Goal: Task Accomplishment & Management: Manage account settings

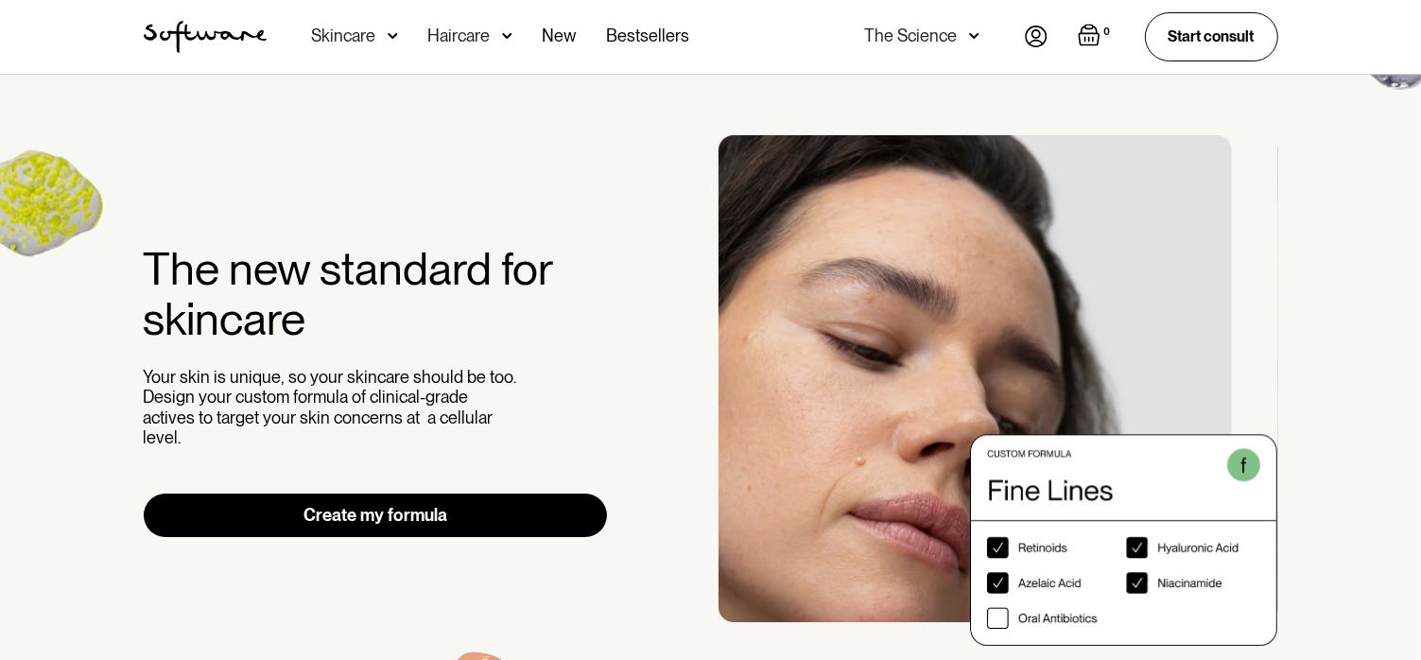
click at [1036, 31] on img at bounding box center [1036, 37] width 23 height 22
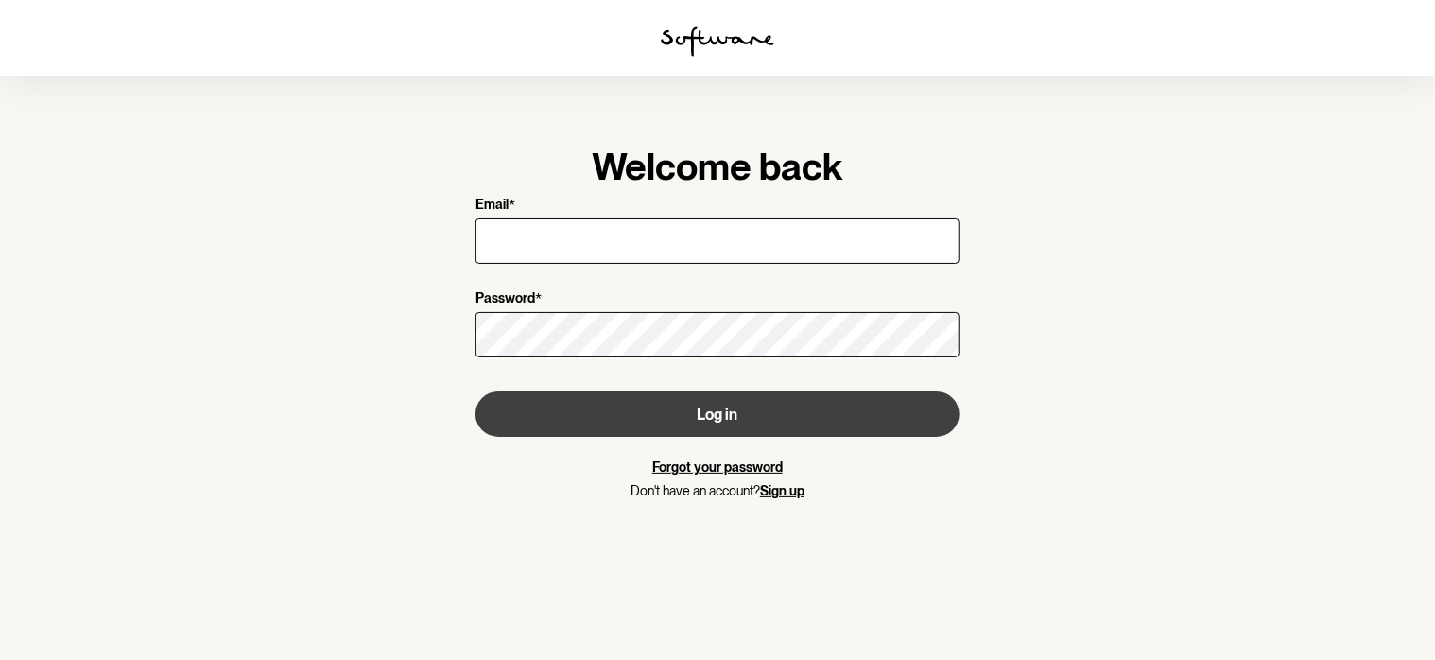
type input "[EMAIL_ADDRESS][DOMAIN_NAME]"
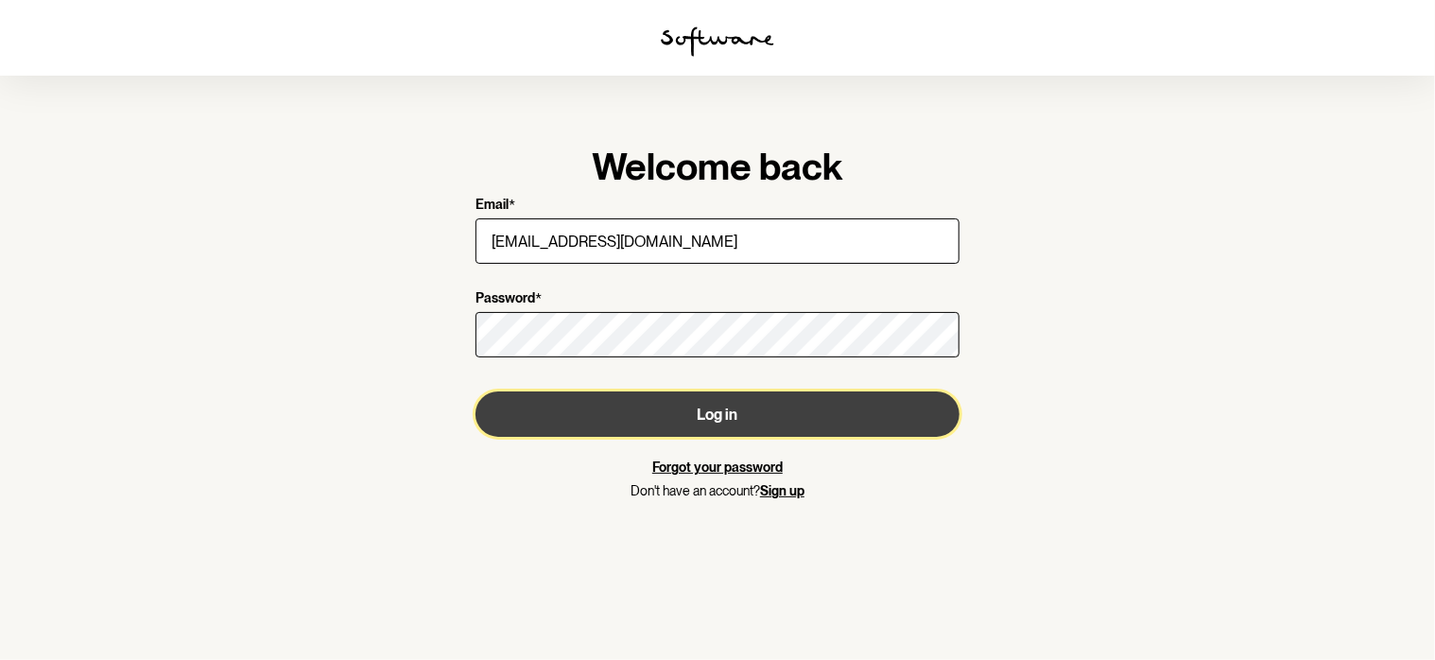
click at [735, 417] on button "Log in" at bounding box center [718, 413] width 484 height 45
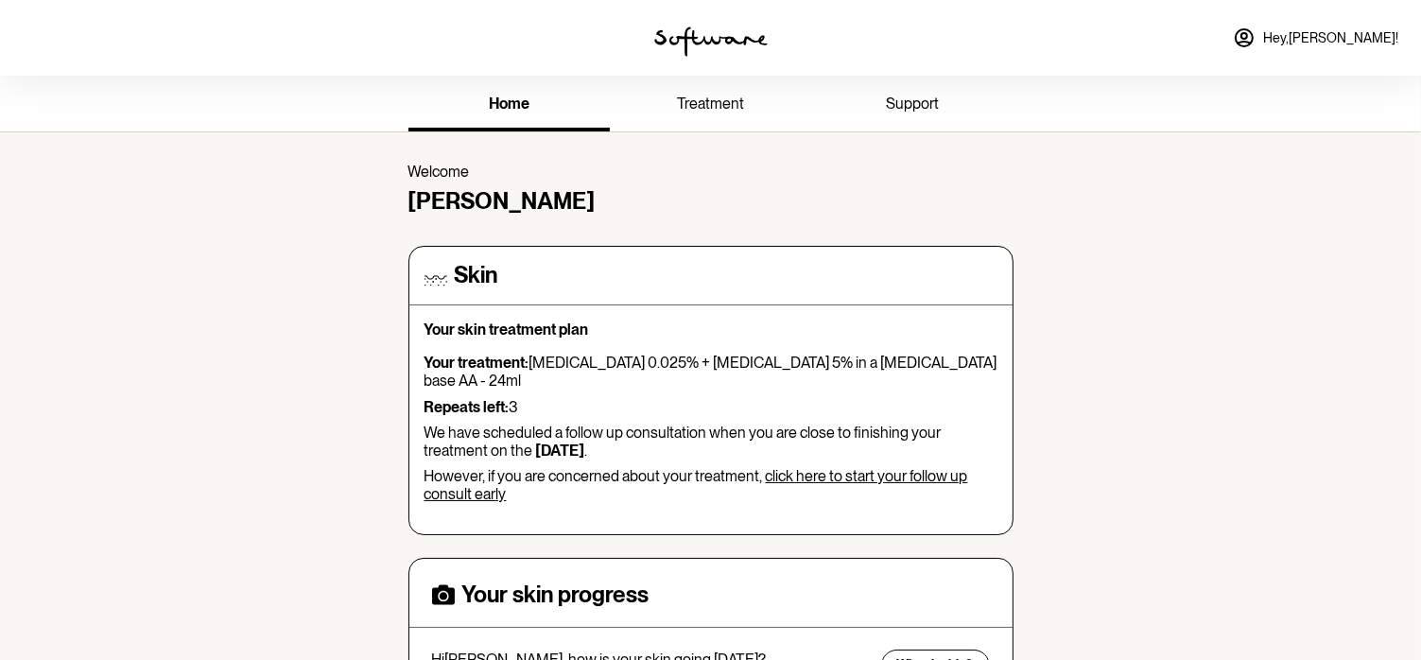
click at [1367, 39] on span "Hey, [PERSON_NAME] !" at bounding box center [1330, 38] width 135 height 16
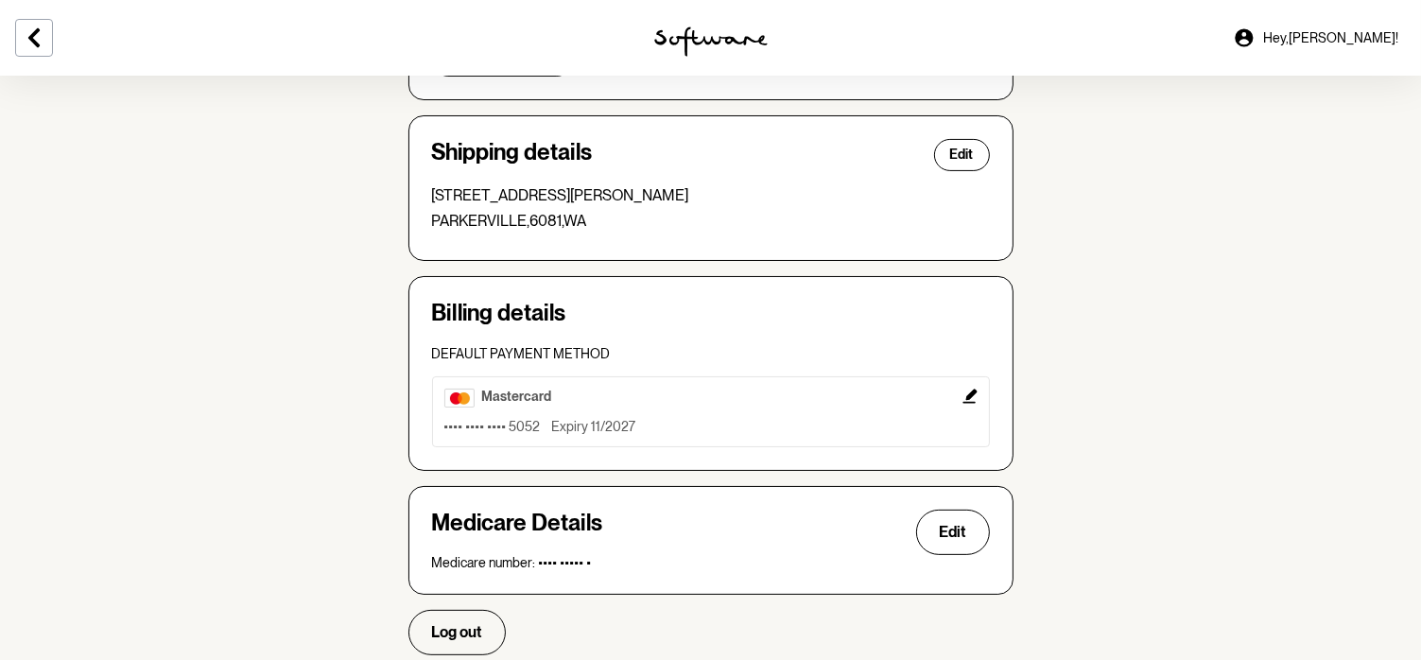
scroll to position [473, 0]
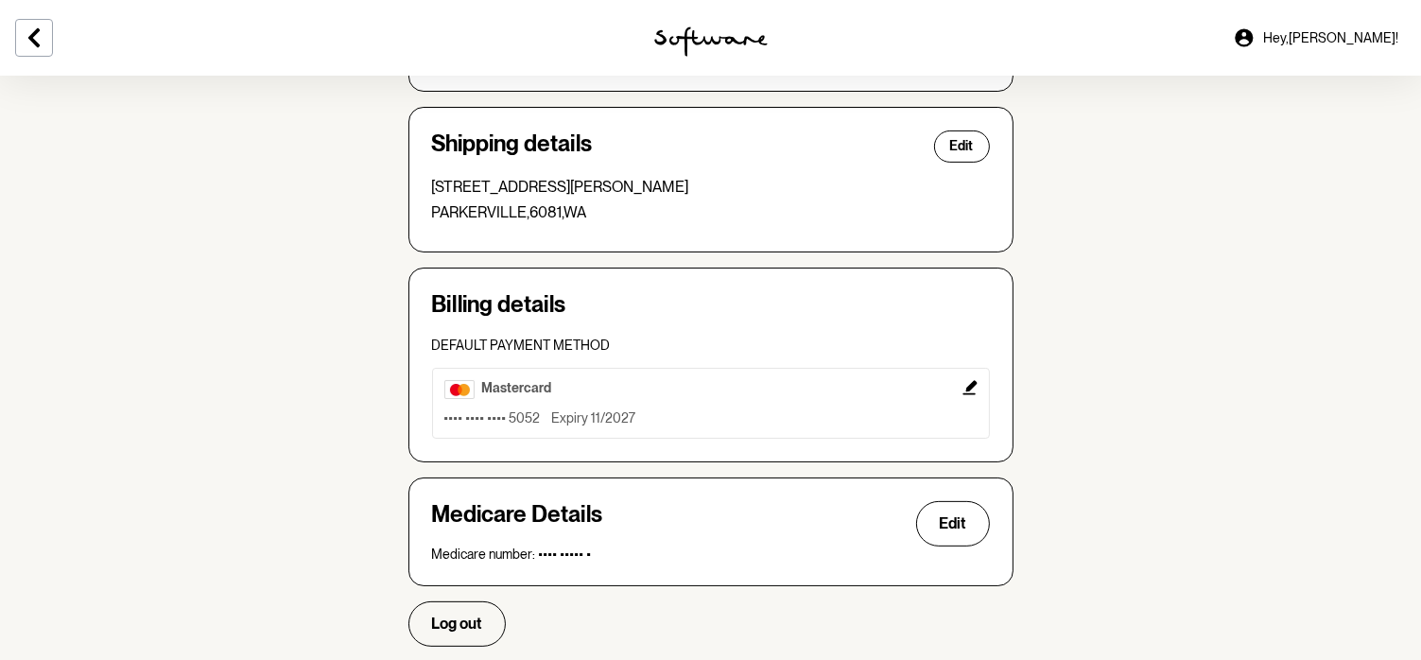
click at [973, 381] on icon "Edit" at bounding box center [969, 387] width 14 height 14
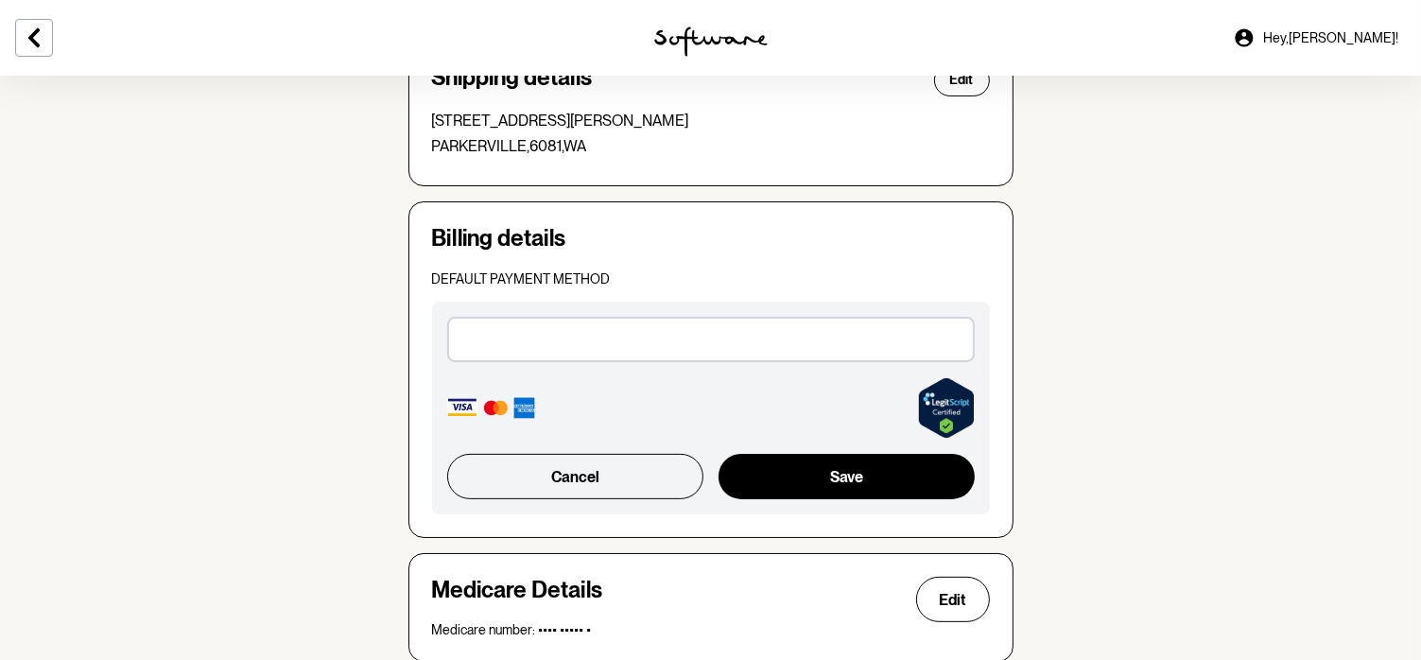
scroll to position [567, 0]
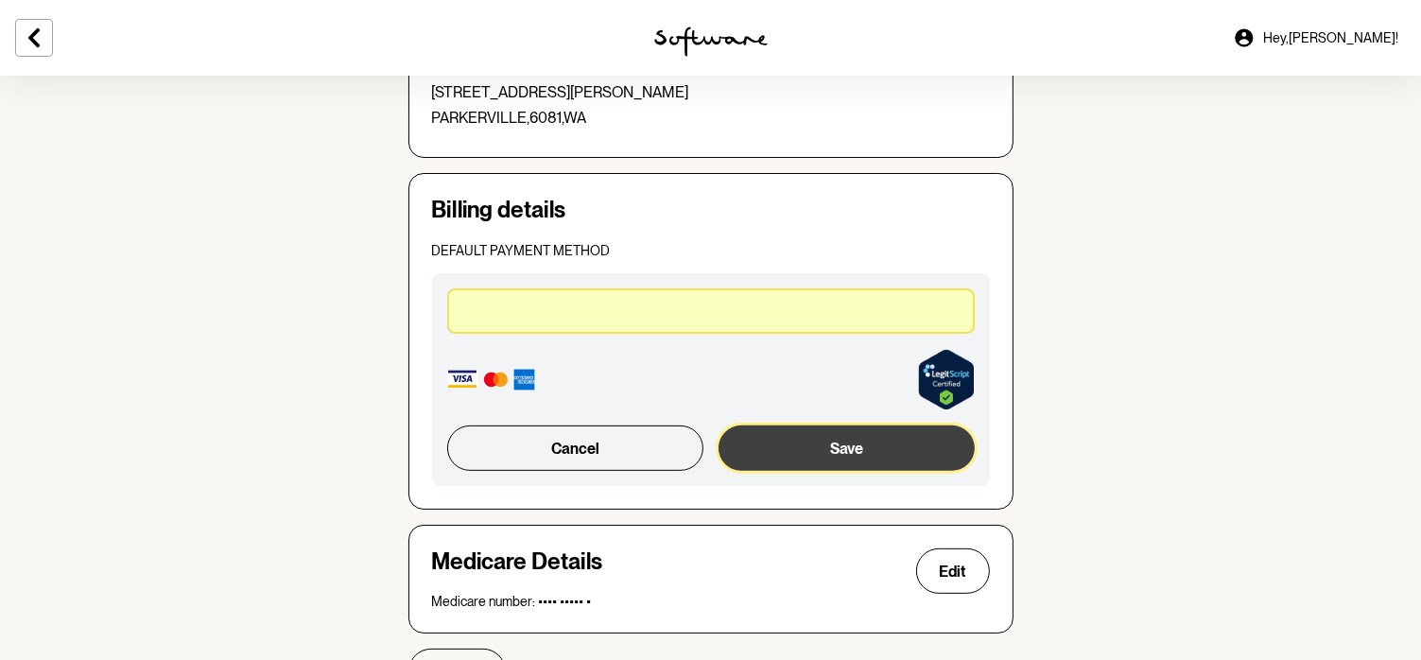
click at [865, 446] on button "Save" at bounding box center [846, 447] width 255 height 45
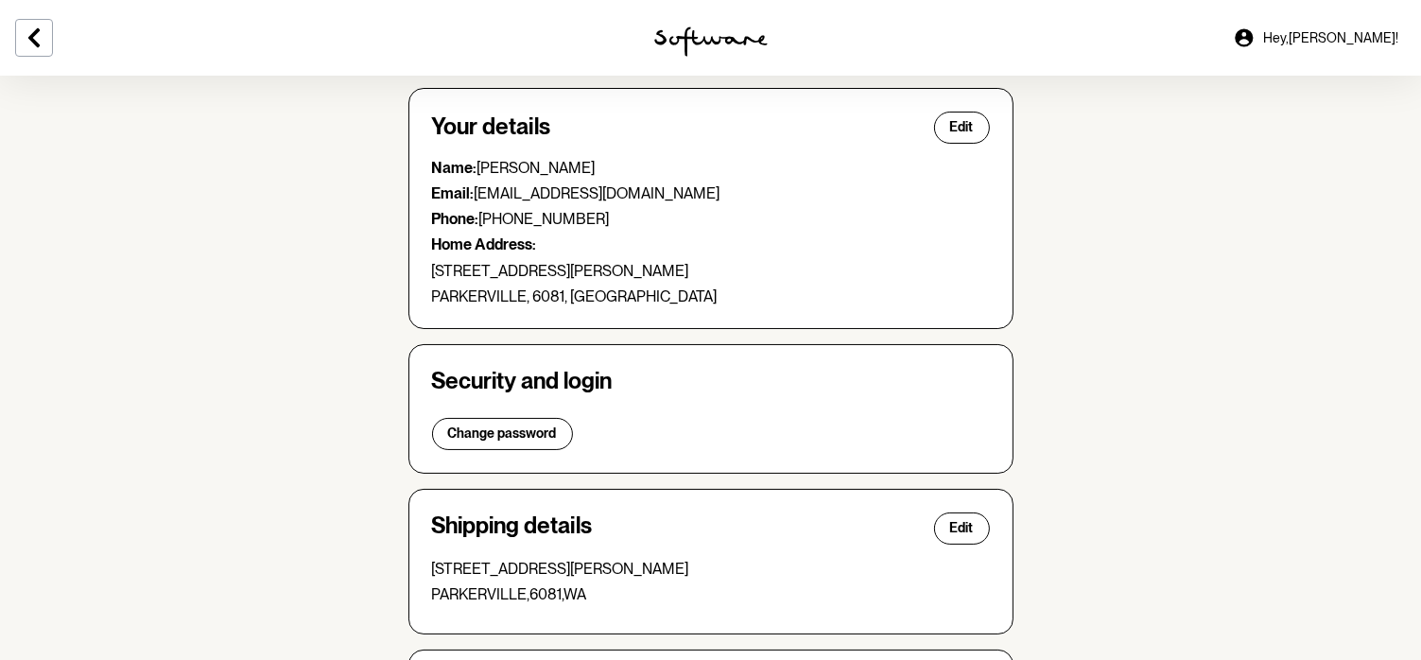
scroll to position [0, 0]
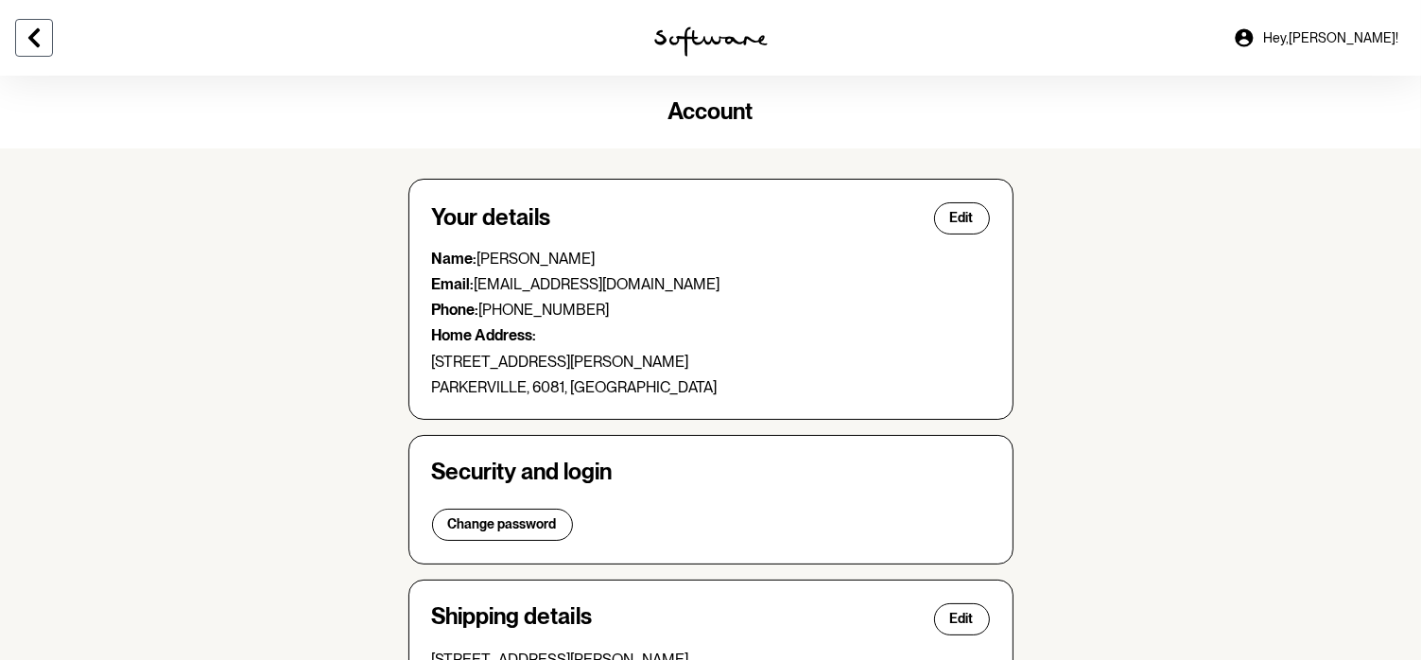
click at [36, 32] on icon at bounding box center [33, 37] width 11 height 19
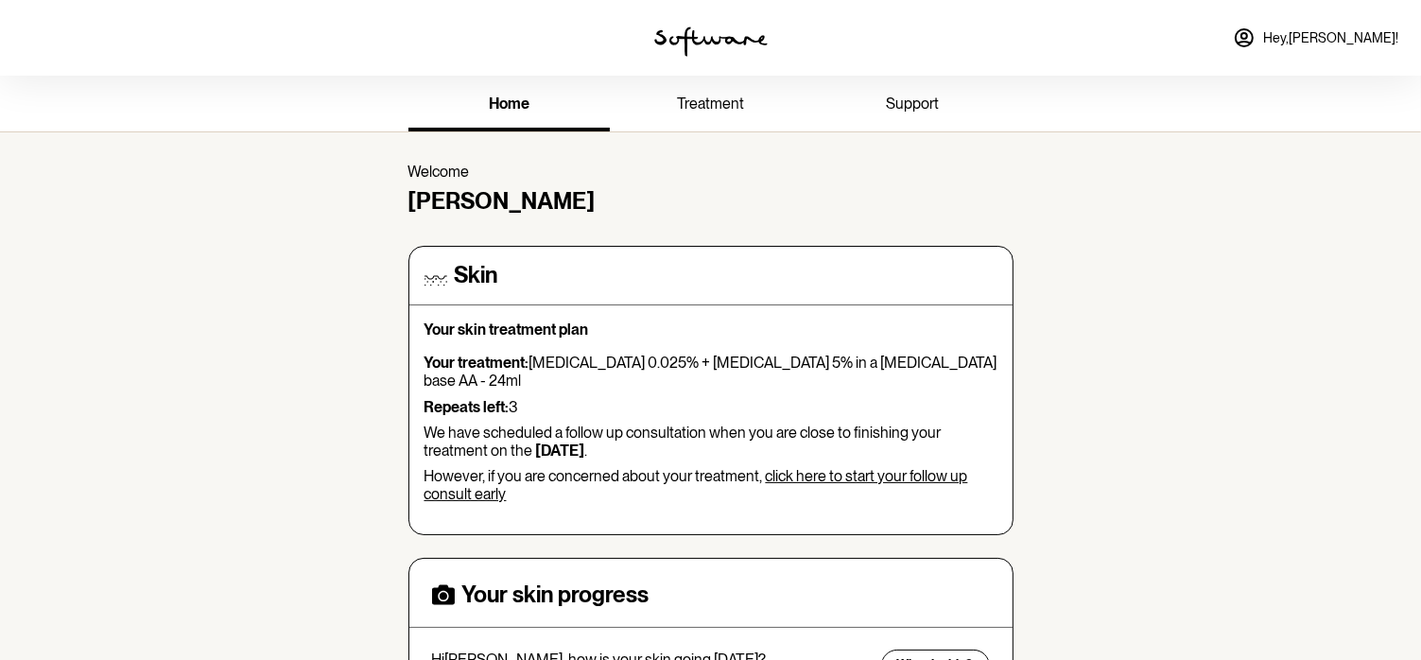
click at [705, 100] on span "treatment" at bounding box center [710, 104] width 67 height 18
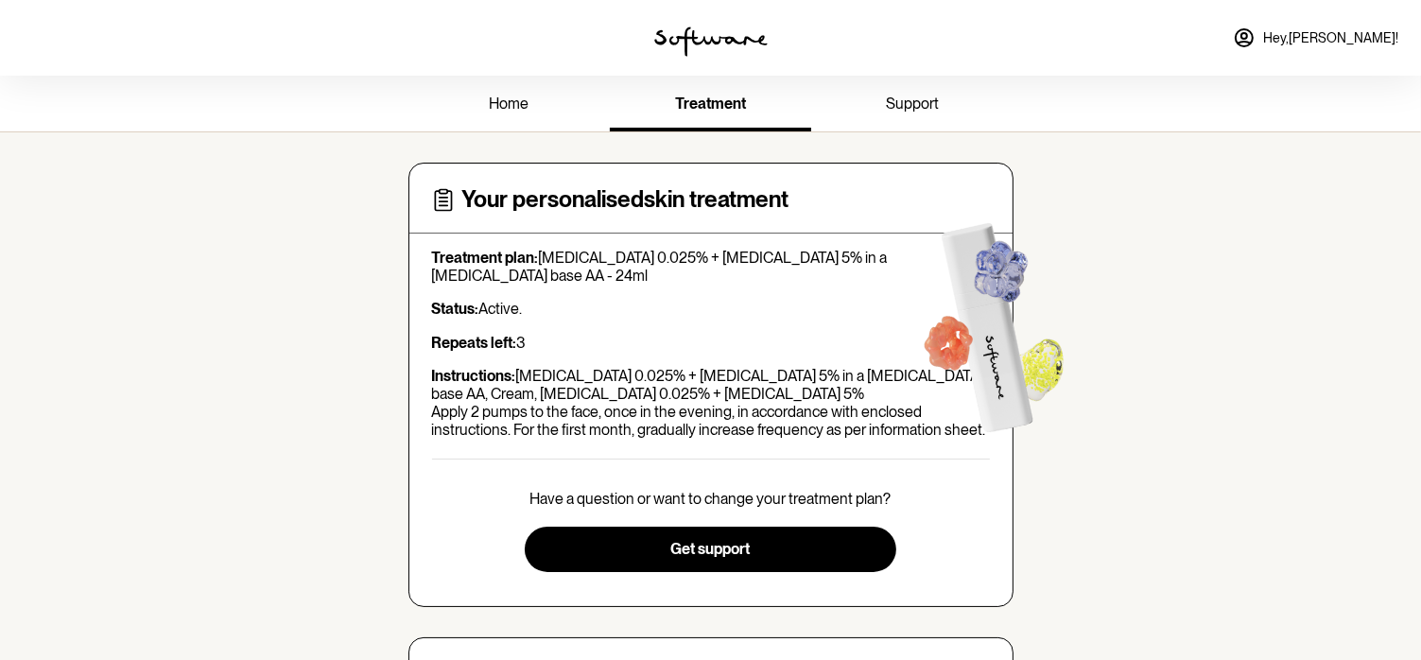
click at [1362, 35] on span "Hey, [PERSON_NAME] !" at bounding box center [1330, 38] width 135 height 16
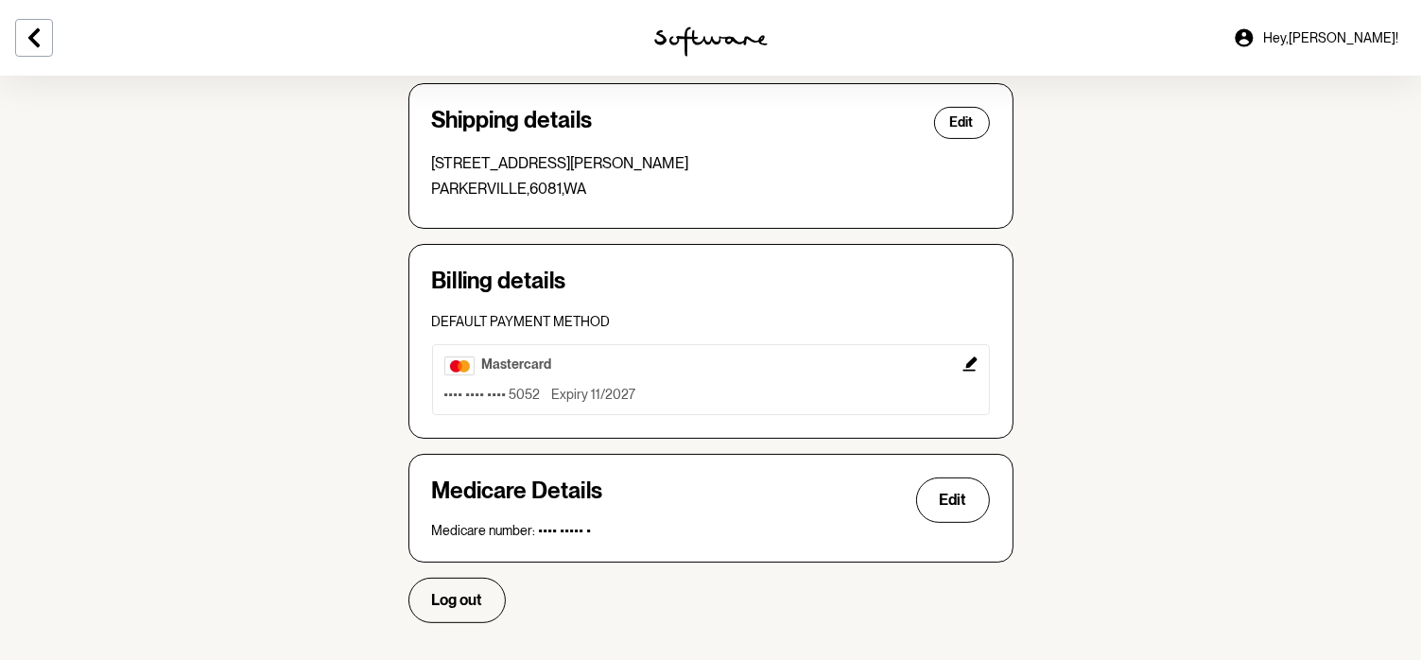
scroll to position [517, 0]
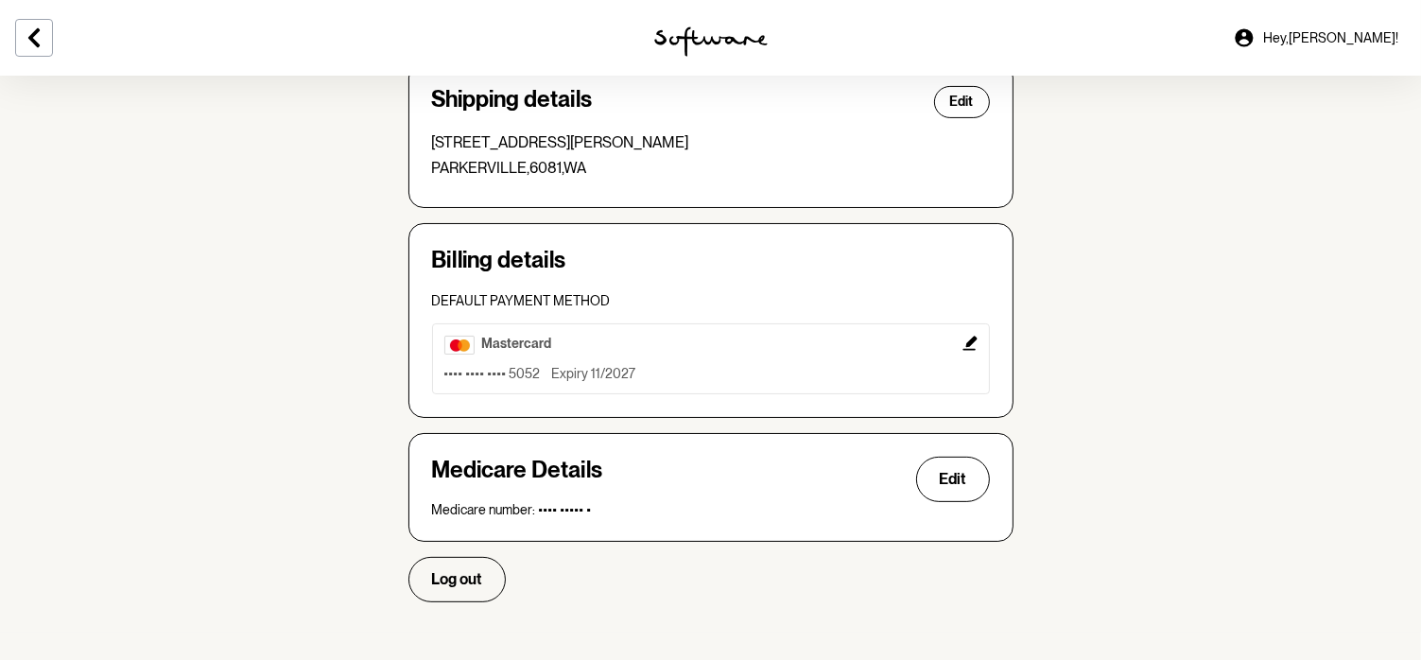
click at [967, 336] on icon "Edit" at bounding box center [969, 343] width 15 height 15
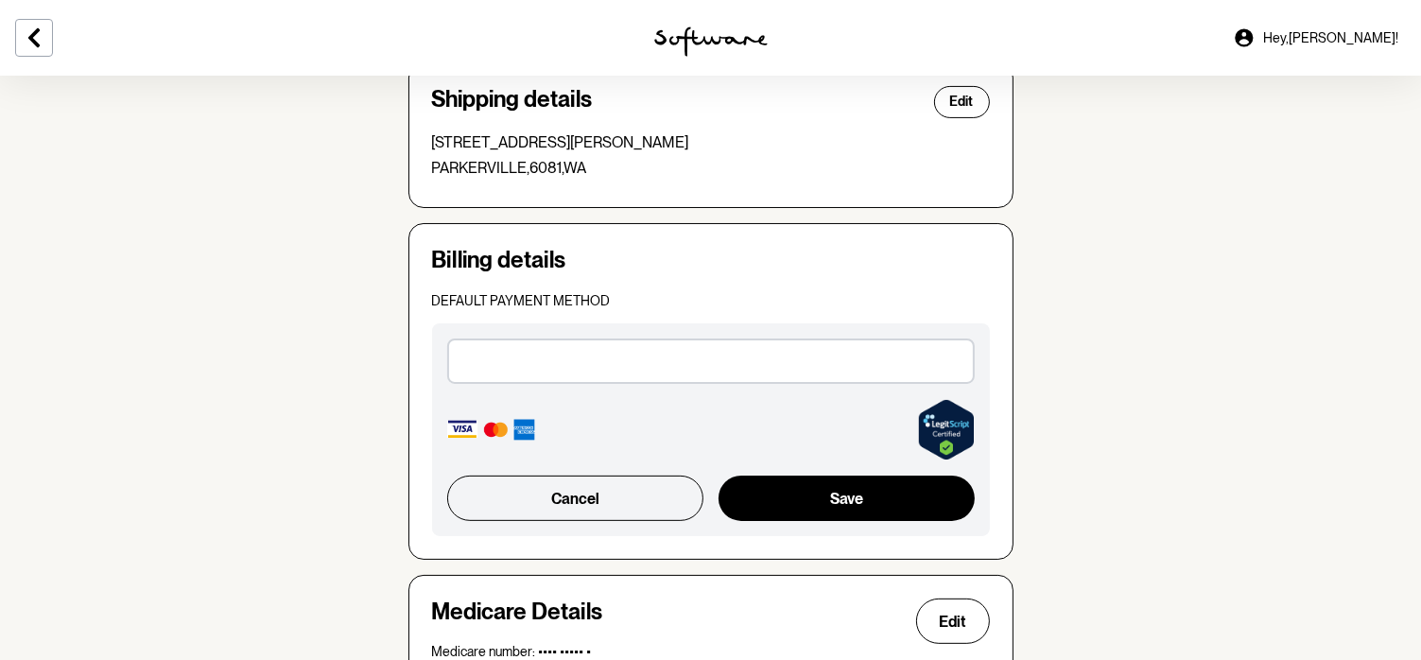
drag, startPoint x: 843, startPoint y: 373, endPoint x: 1173, endPoint y: 438, distance: 336.3
click at [1173, 438] on section "Account Your details Edit Name: [PERSON_NAME] Email: [EMAIL_ADDRESS][DOMAIN_NAM…" at bounding box center [710, 166] width 1421 height 1216
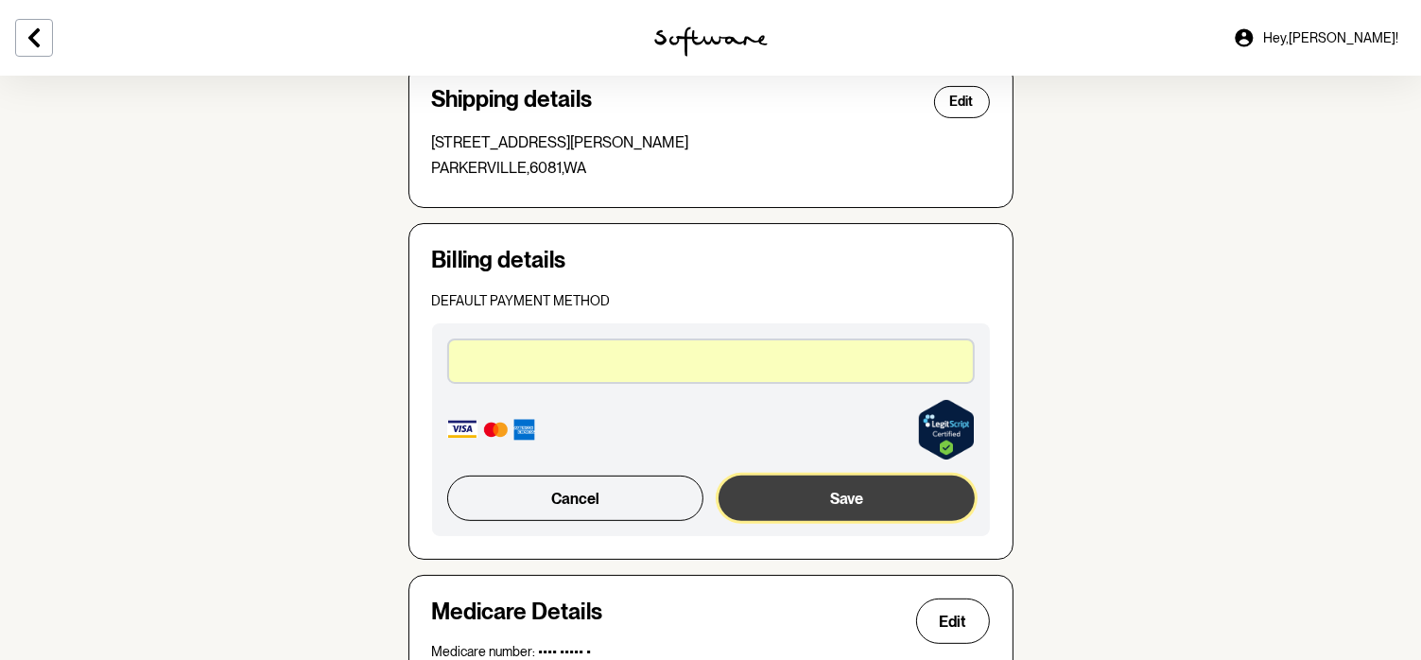
click at [846, 485] on button "Save" at bounding box center [846, 498] width 255 height 45
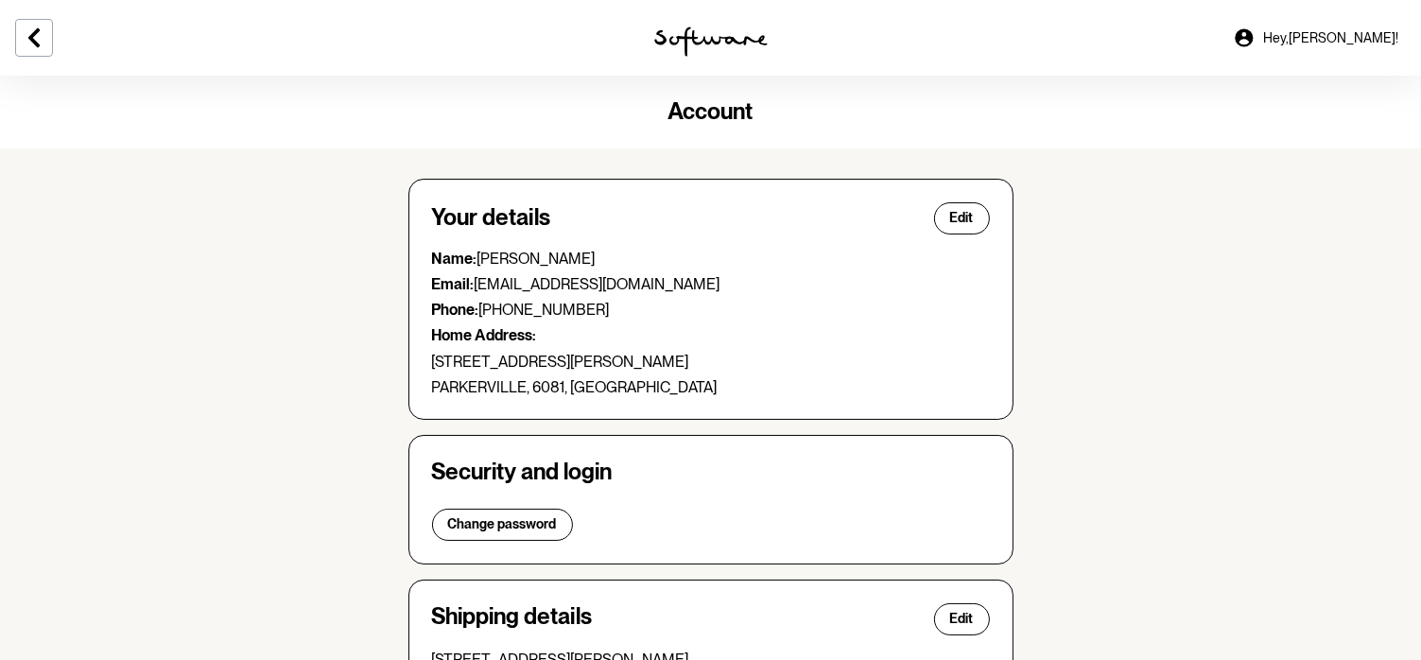
scroll to position [473, 0]
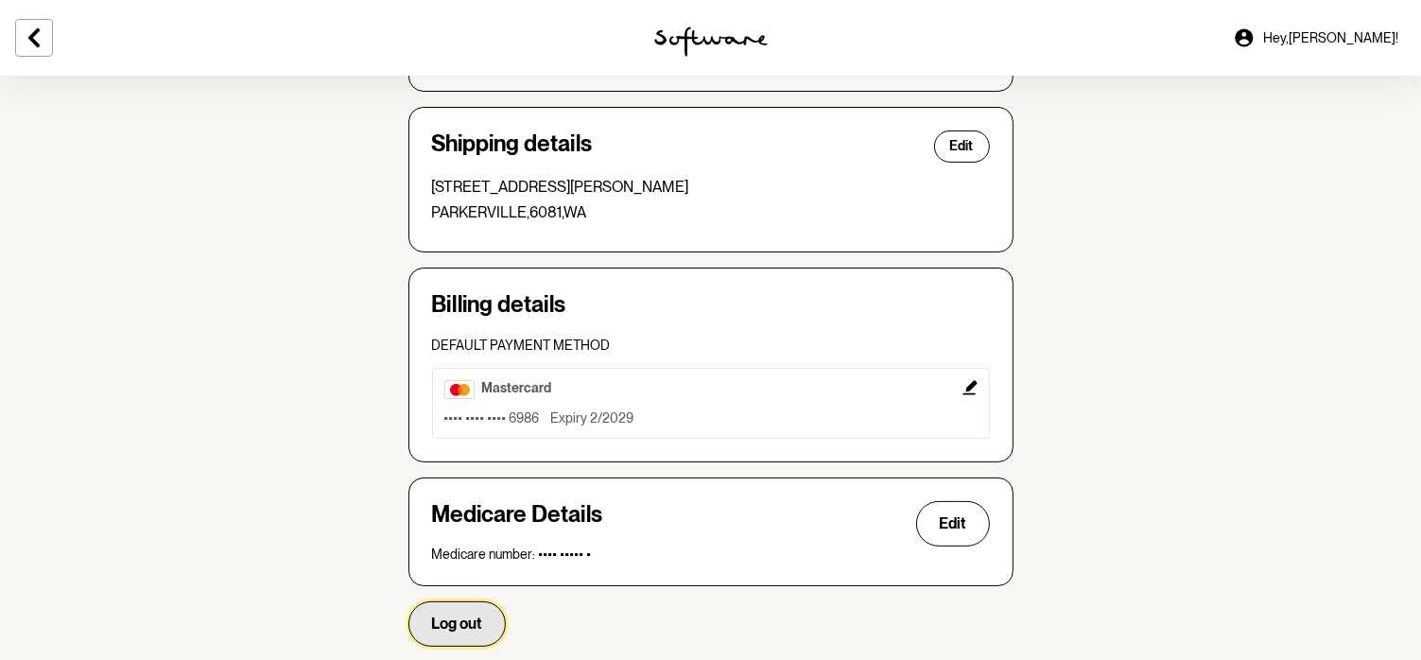
click at [438, 628] on span "Log out" at bounding box center [457, 624] width 50 height 18
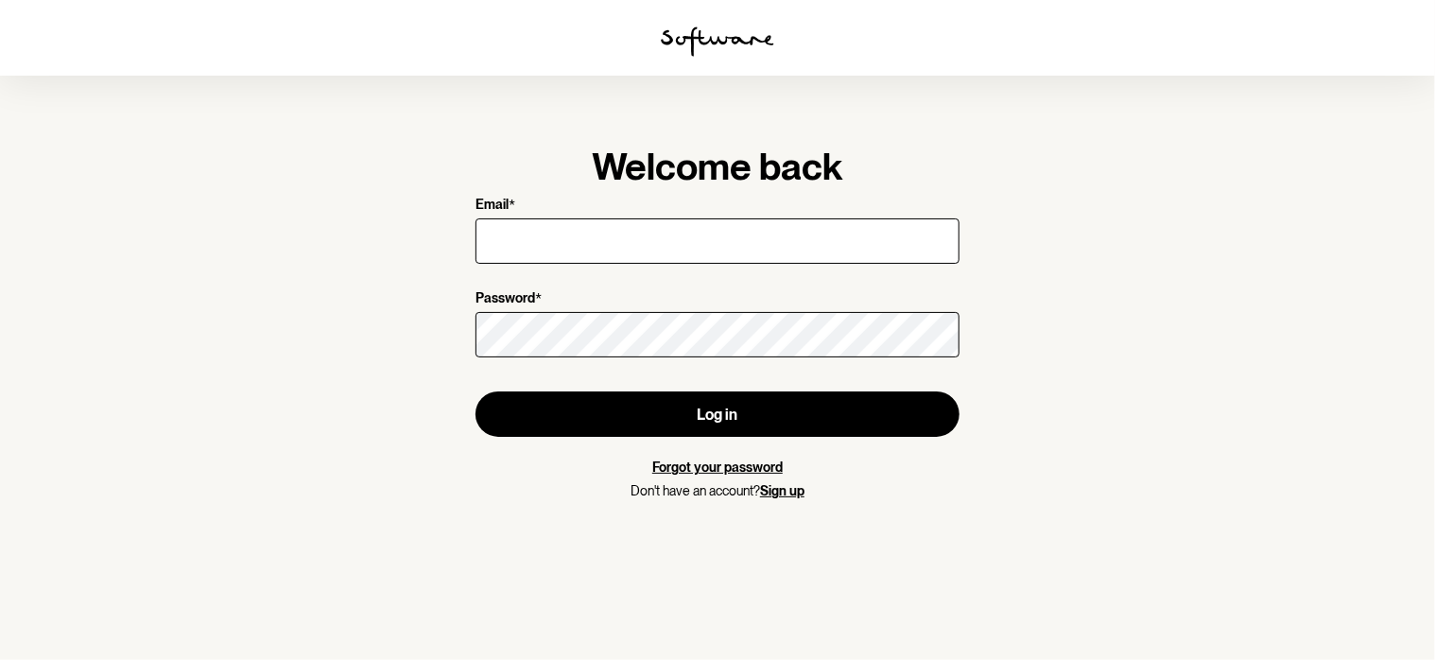
type input "[EMAIL_ADDRESS][DOMAIN_NAME]"
